Goal: Information Seeking & Learning: Check status

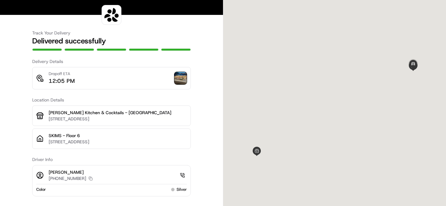
scroll to position [4, 0]
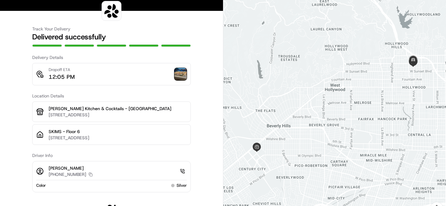
click at [182, 74] on img at bounding box center [180, 74] width 12 height 12
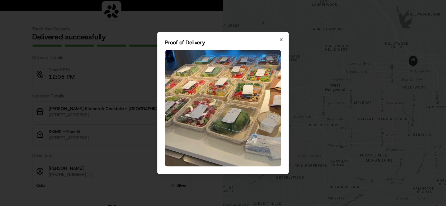
click at [281, 40] on icon "button" at bounding box center [281, 39] width 5 height 5
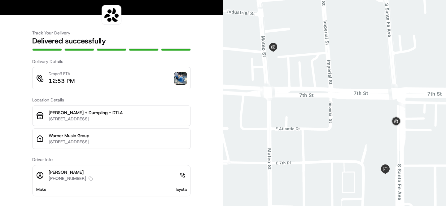
click at [183, 80] on img at bounding box center [180, 78] width 12 height 12
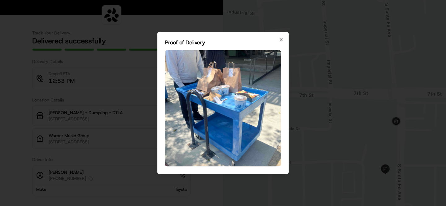
click at [282, 41] on icon "button" at bounding box center [281, 39] width 5 height 5
